Goal: Navigation & Orientation: Find specific page/section

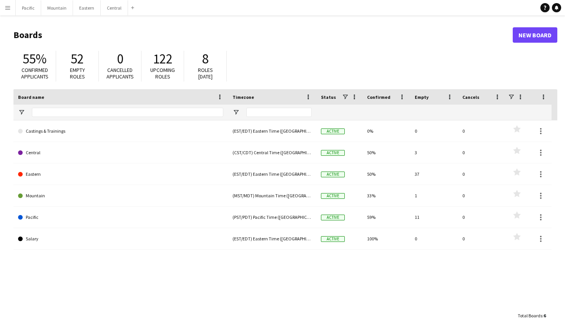
click at [7, 10] on button "Menu" at bounding box center [7, 7] width 15 height 15
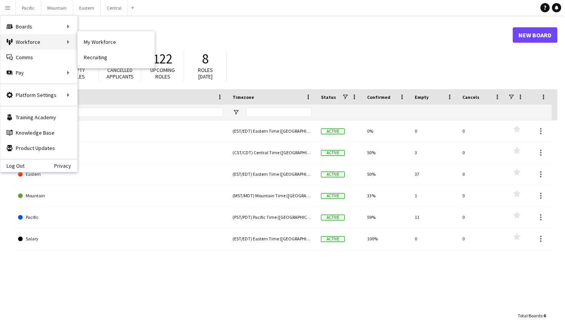
click at [50, 44] on div "Workforce Workforce" at bounding box center [38, 41] width 77 height 15
click at [56, 38] on div "Workforce Workforce" at bounding box center [38, 41] width 77 height 15
click at [57, 22] on div "Boards Boards" at bounding box center [38, 26] width 77 height 15
click at [64, 24] on div "Boards Boards" at bounding box center [38, 26] width 77 height 15
click at [93, 40] on link "All jobs" at bounding box center [116, 41] width 77 height 15
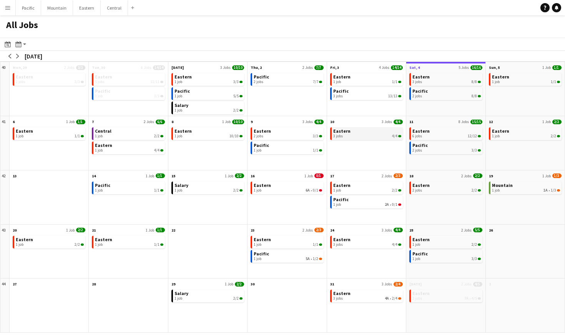
click at [381, 136] on div "3 jobs 4/4" at bounding box center [367, 136] width 68 height 5
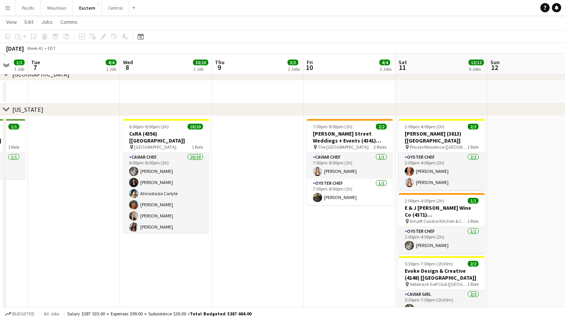
scroll to position [323, 0]
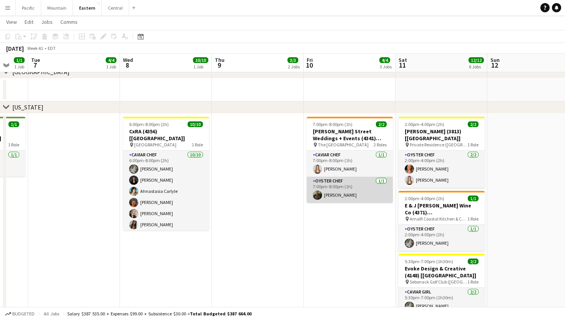
click at [344, 188] on app-card-role "Oyster Chef 1/1 7:00pm-8:00pm (1h) Jeremiah Bell" at bounding box center [350, 190] width 86 height 26
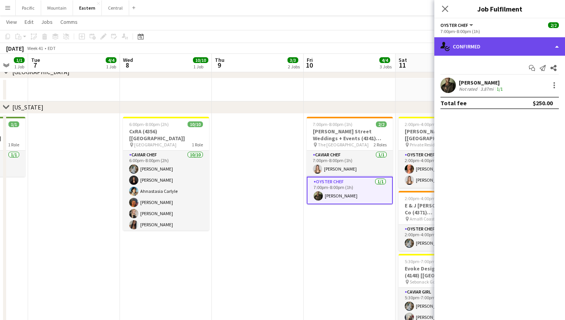
click at [490, 53] on div "single-neutral-actions-check-2 Confirmed" at bounding box center [500, 46] width 131 height 18
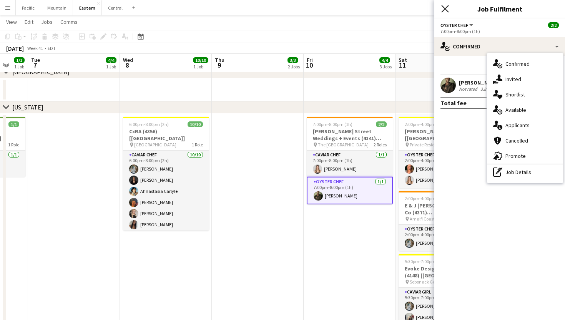
click at [447, 11] on icon "Close pop-in" at bounding box center [445, 8] width 7 height 7
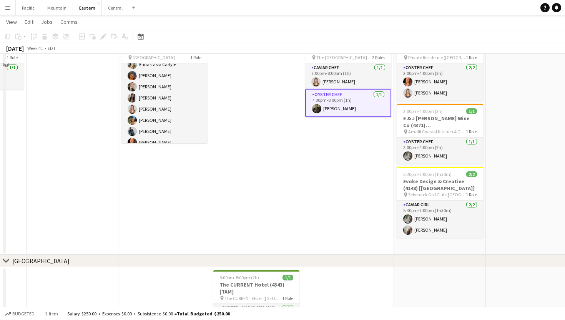
scroll to position [339, 0]
